Goal: Task Accomplishment & Management: Manage account settings

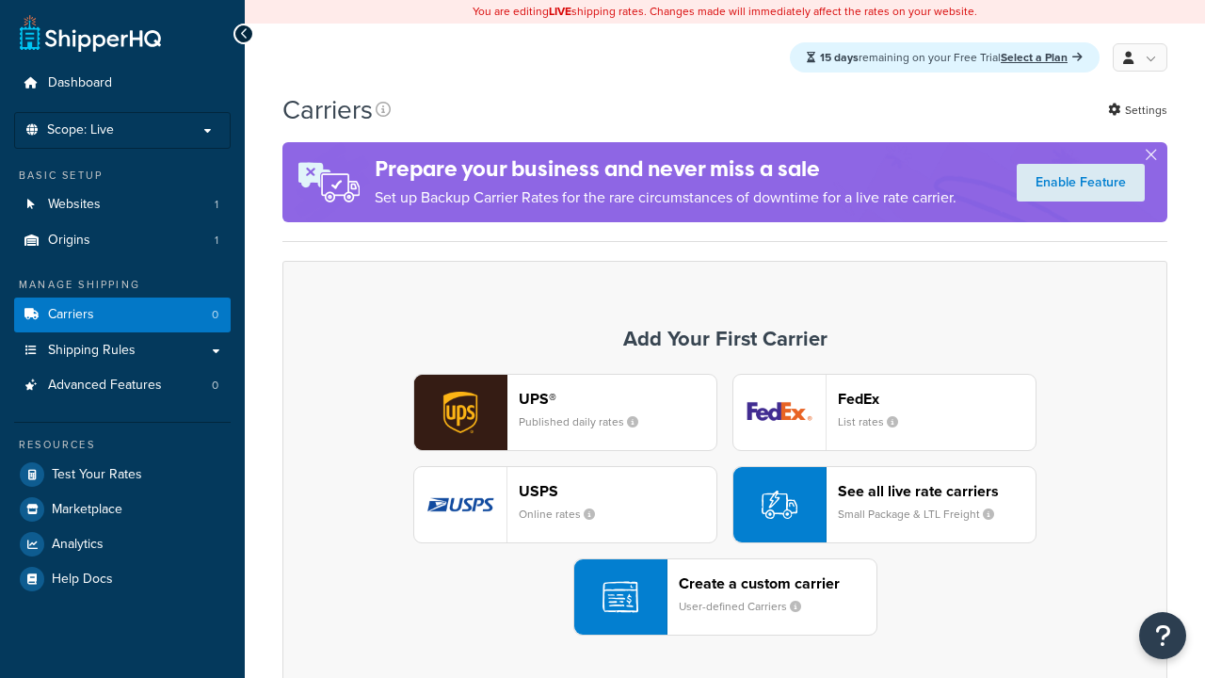
click at [725, 505] on div "UPS® Published daily rates FedEx List rates USPS Online rates See all live rate…" at bounding box center [724, 505] width 845 height 262
click at [725, 598] on div "Create a custom carrier User-defined Carriers" at bounding box center [778, 596] width 198 height 45
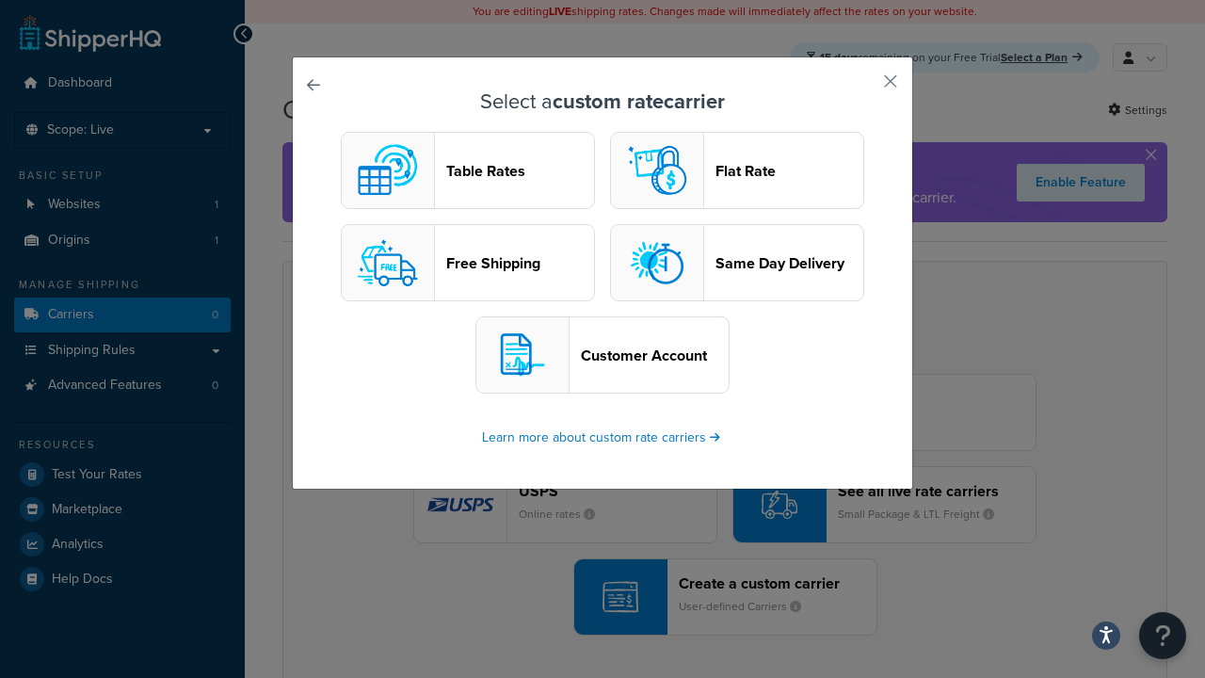
click at [468, 171] on header "Table Rates" at bounding box center [520, 171] width 148 height 18
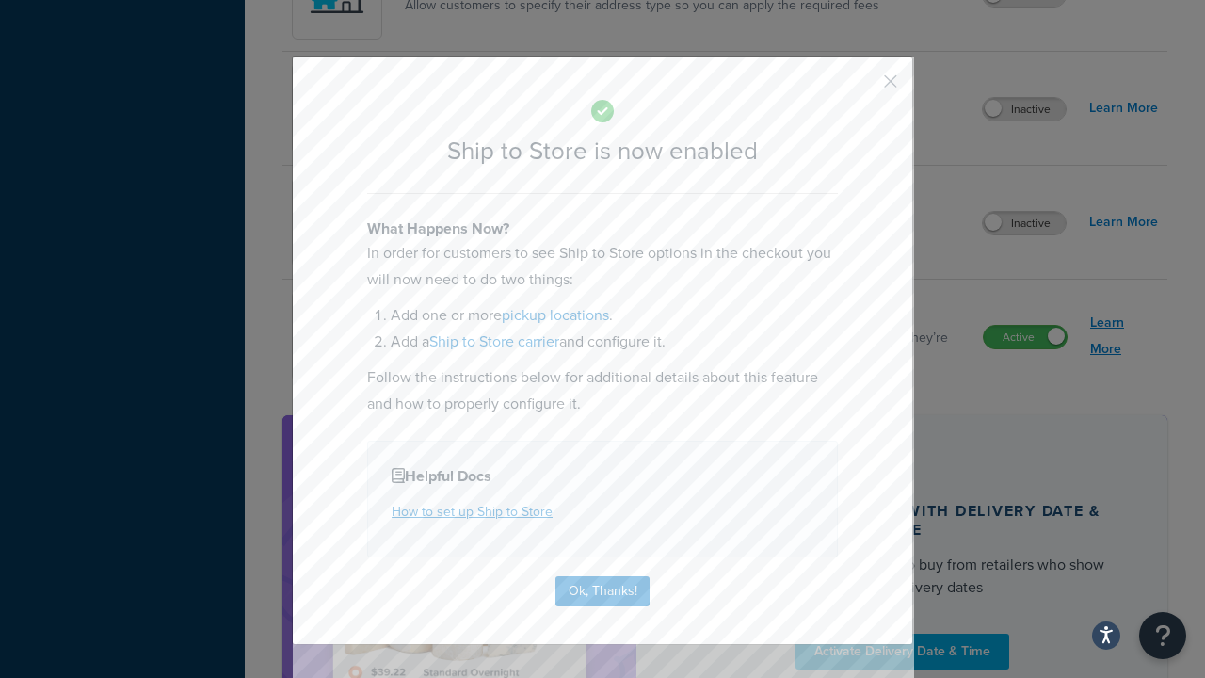
click at [602, 576] on button "Ok, Thanks!" at bounding box center [602, 591] width 94 height 30
click at [1124, 337] on link "Learn More" at bounding box center [1124, 336] width 68 height 53
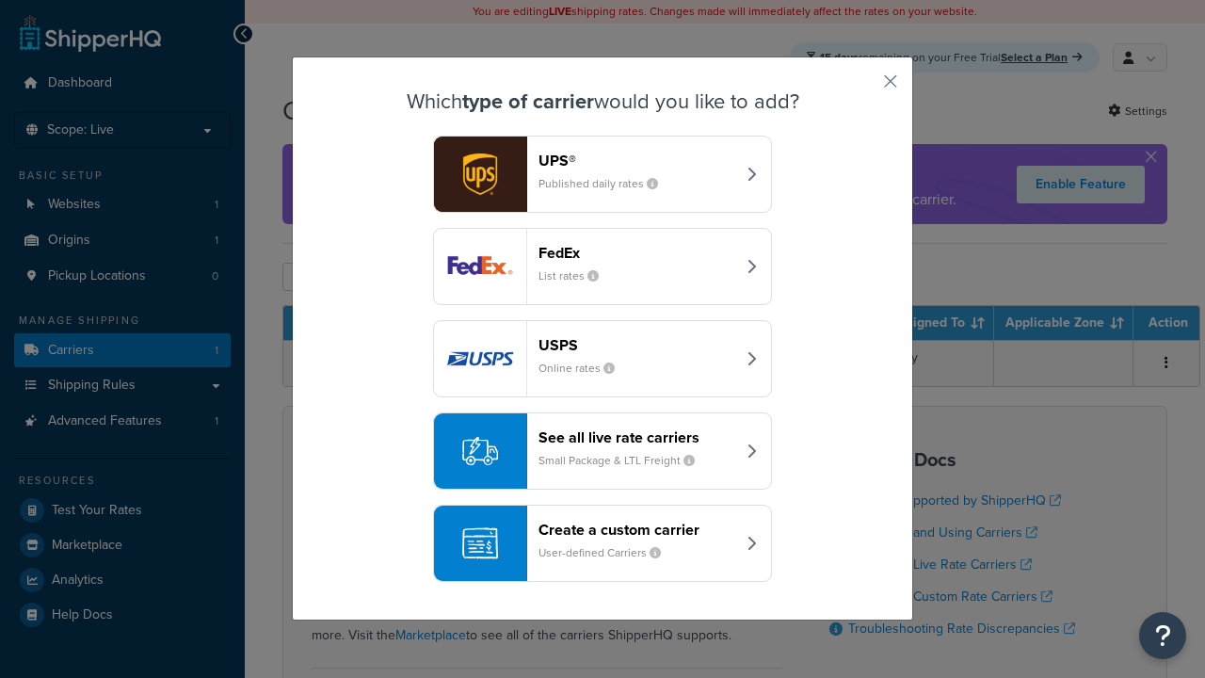
click at [602, 544] on div "Create a custom carrier User-defined Carriers" at bounding box center [636, 543] width 197 height 45
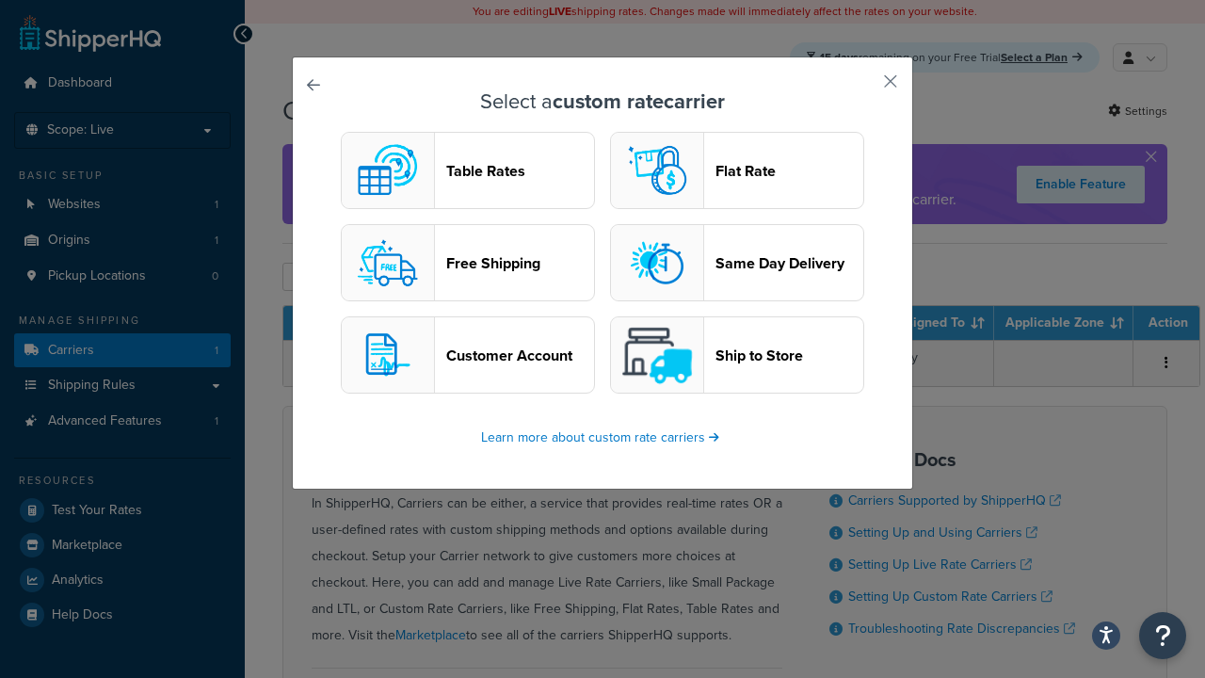
click at [737, 356] on header "Ship to Store" at bounding box center [789, 355] width 148 height 18
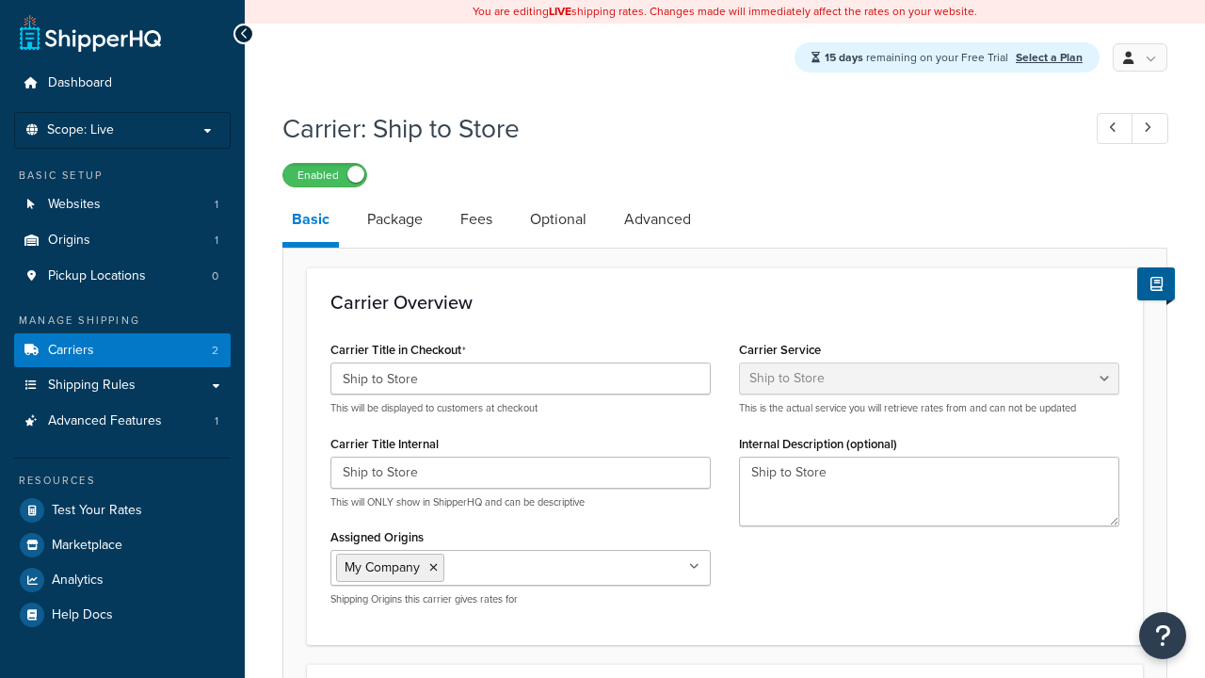
select select "shipToStore"
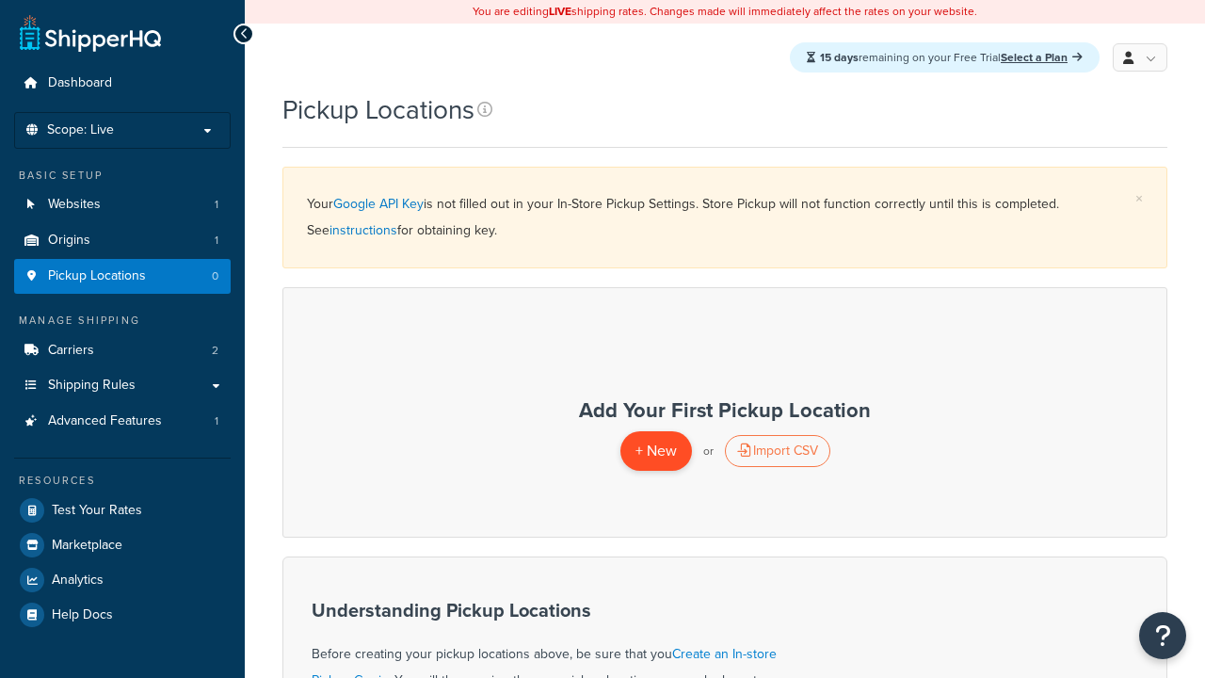
click at [655, 451] on span "+ New" at bounding box center [655, 451] width 41 height 22
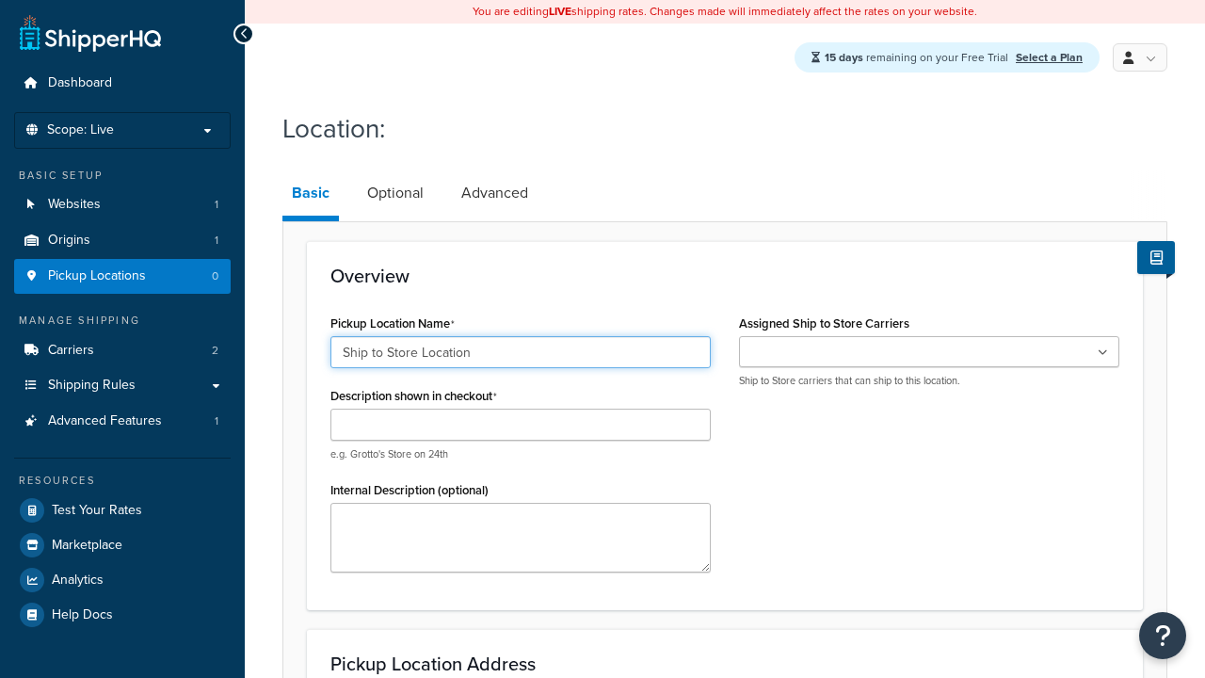
type input "Ship to Store Location"
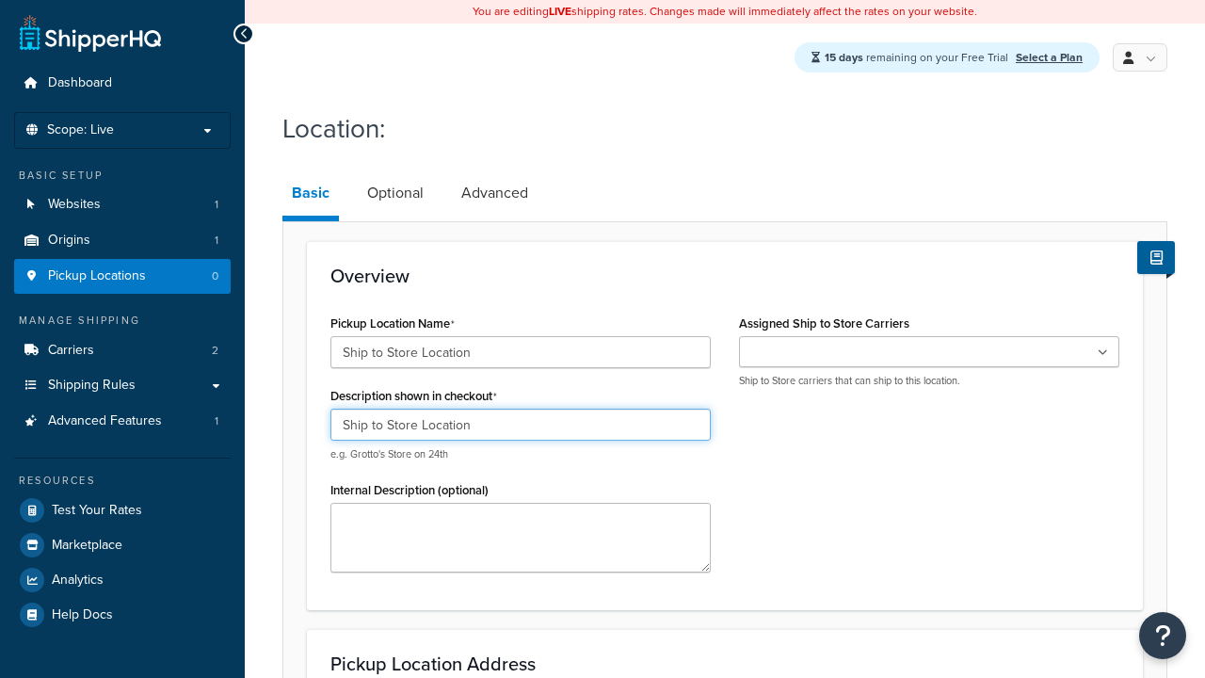
type input "Ship to Store Location"
click at [929, 353] on ul at bounding box center [929, 351] width 380 height 31
type input "2556 Bark Wood Road"
type input "Apt 103"
type input "Schaumburg"
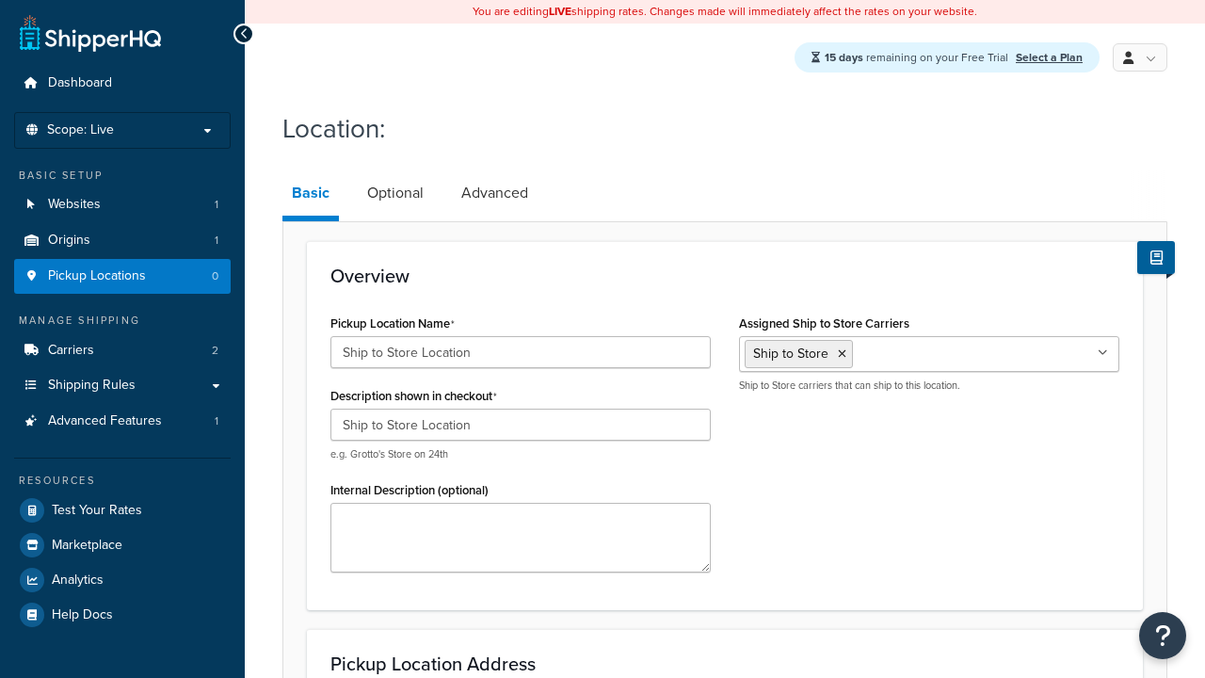
select select "13"
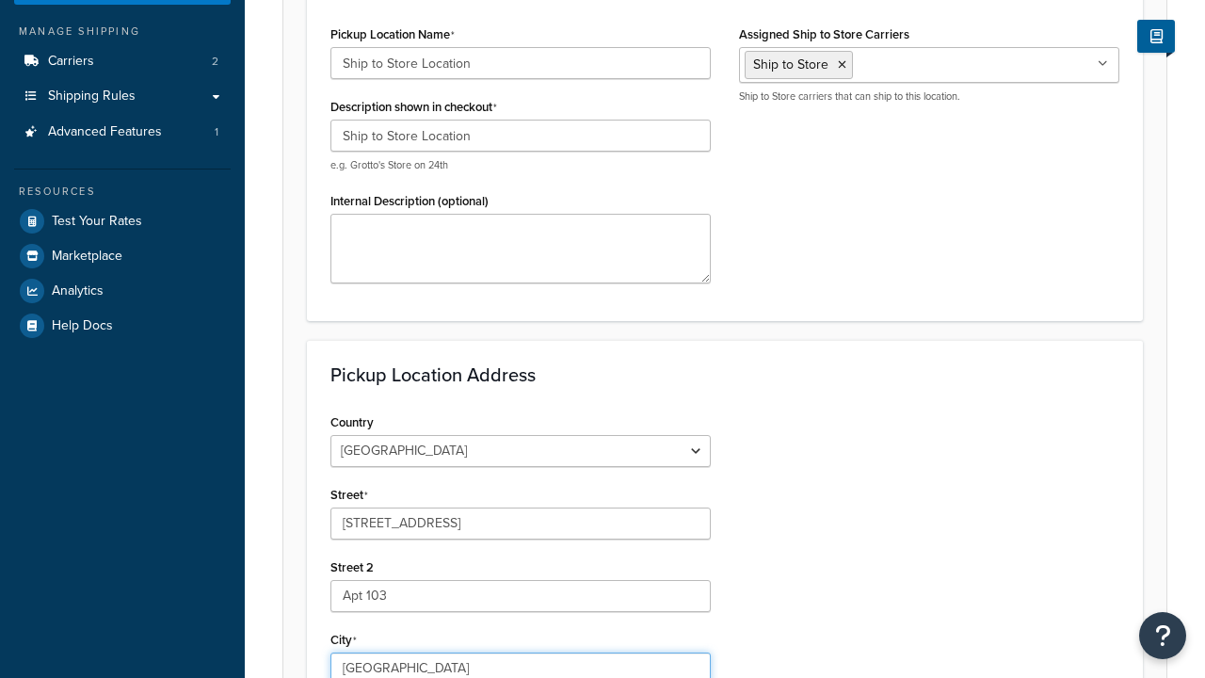
type input "Schaumburg"
type input "60173"
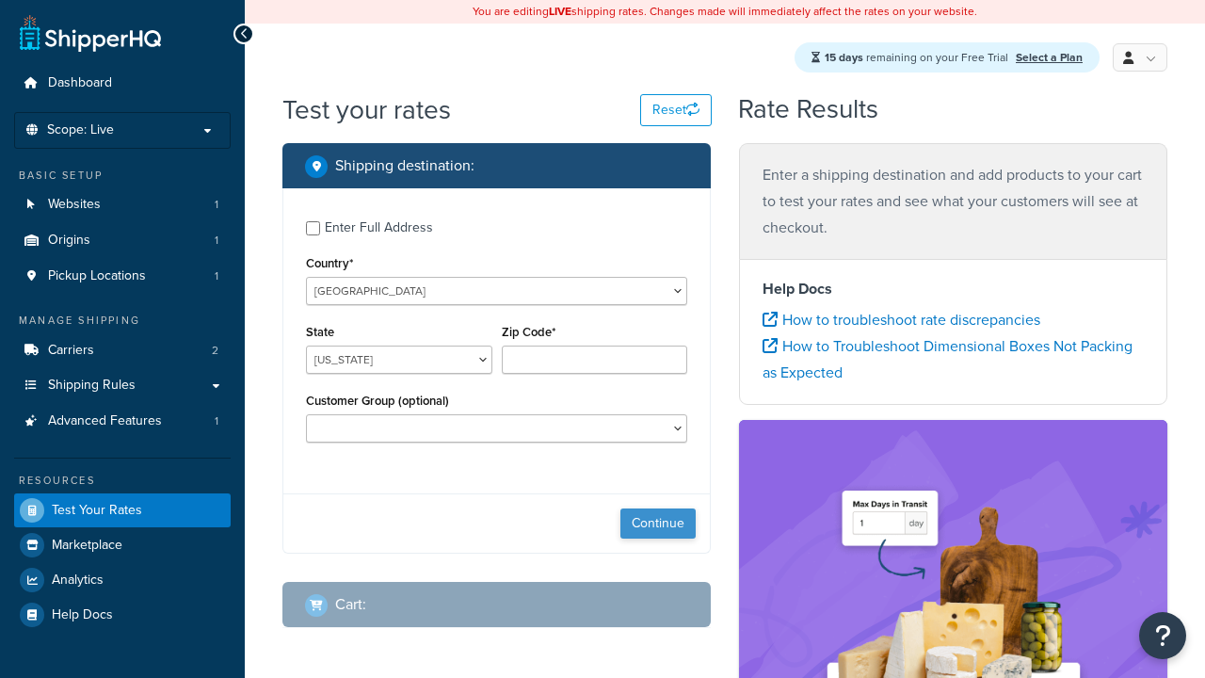
click at [658, 526] on button "Continue" at bounding box center [657, 523] width 75 height 30
select select "IL"
type input "60173"
click at [658, 526] on button "Continue" at bounding box center [657, 523] width 75 height 30
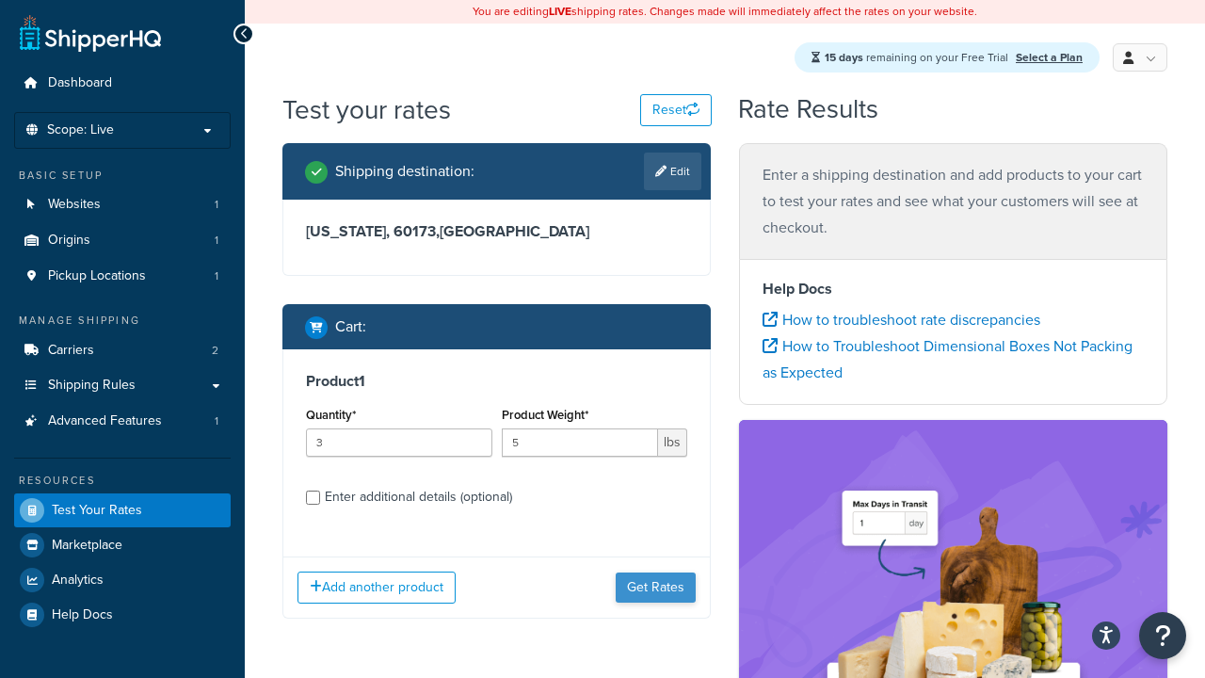
type input "5"
click at [656, 572] on button "Get Rates" at bounding box center [656, 587] width 80 height 30
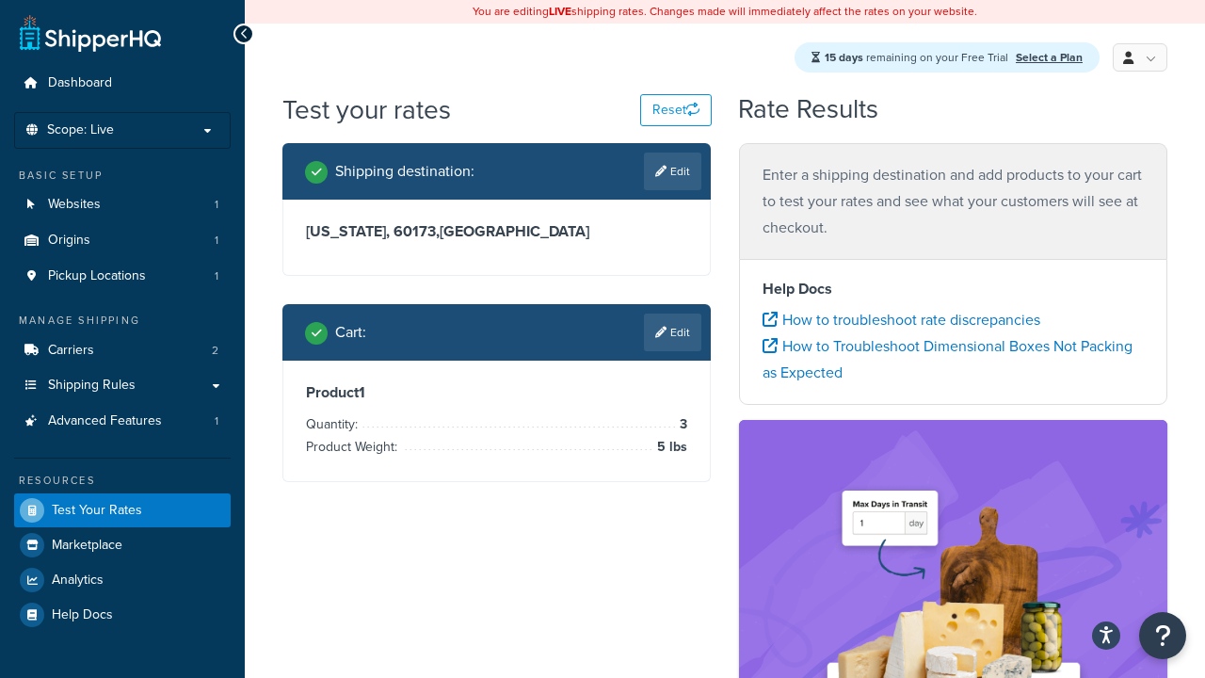
scroll to position [249, 0]
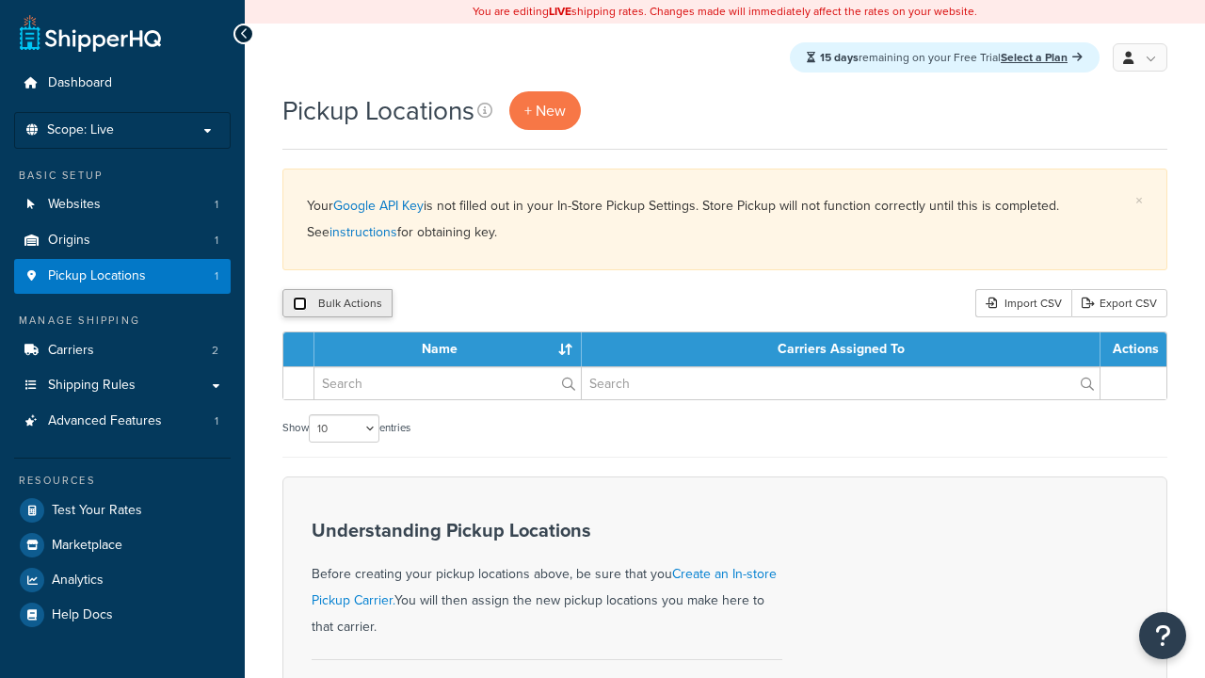
click at [299, 305] on input "checkbox" at bounding box center [300, 304] width 14 height 14
checkbox input "true"
click at [0, 0] on button "Delete" at bounding box center [0, 0] width 0 height 0
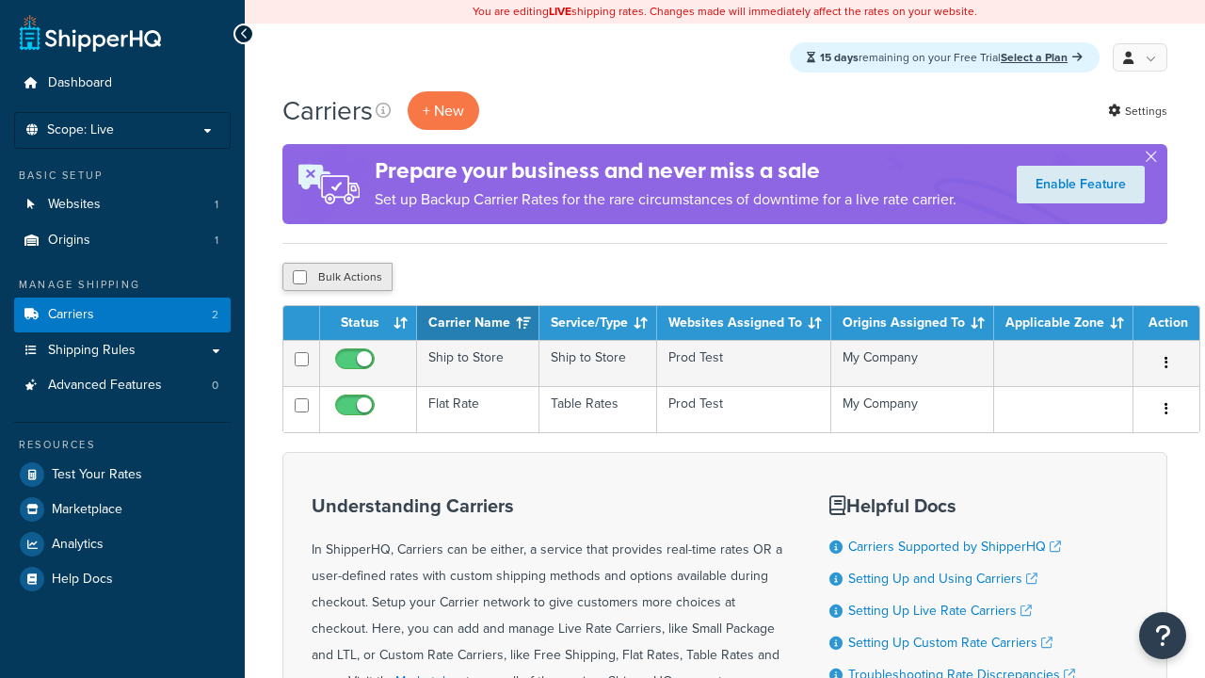
click at [299, 279] on input "checkbox" at bounding box center [300, 277] width 14 height 14
checkbox input "true"
click at [0, 0] on button "Delete" at bounding box center [0, 0] width 0 height 0
